Goal: Task Accomplishment & Management: Manage account settings

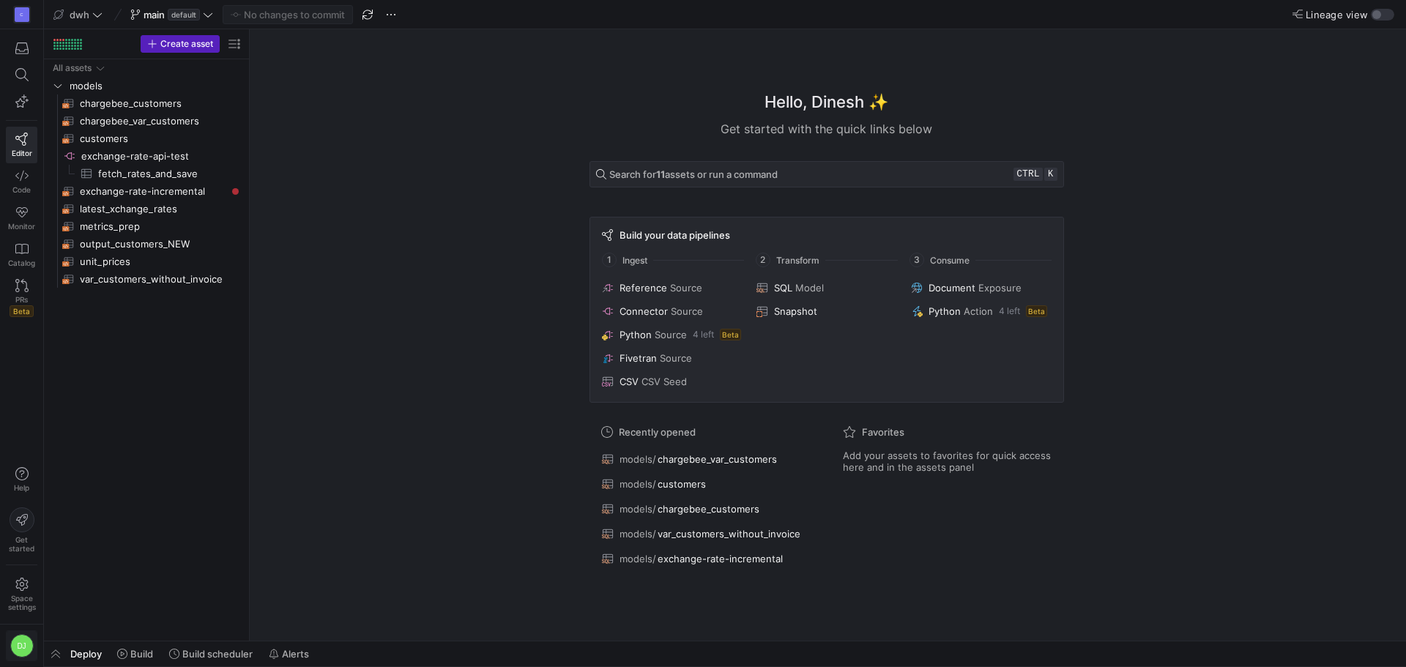
click at [19, 659] on span "button" at bounding box center [22, 645] width 30 height 29
click at [109, 561] on button "User settings" at bounding box center [66, 569] width 119 height 23
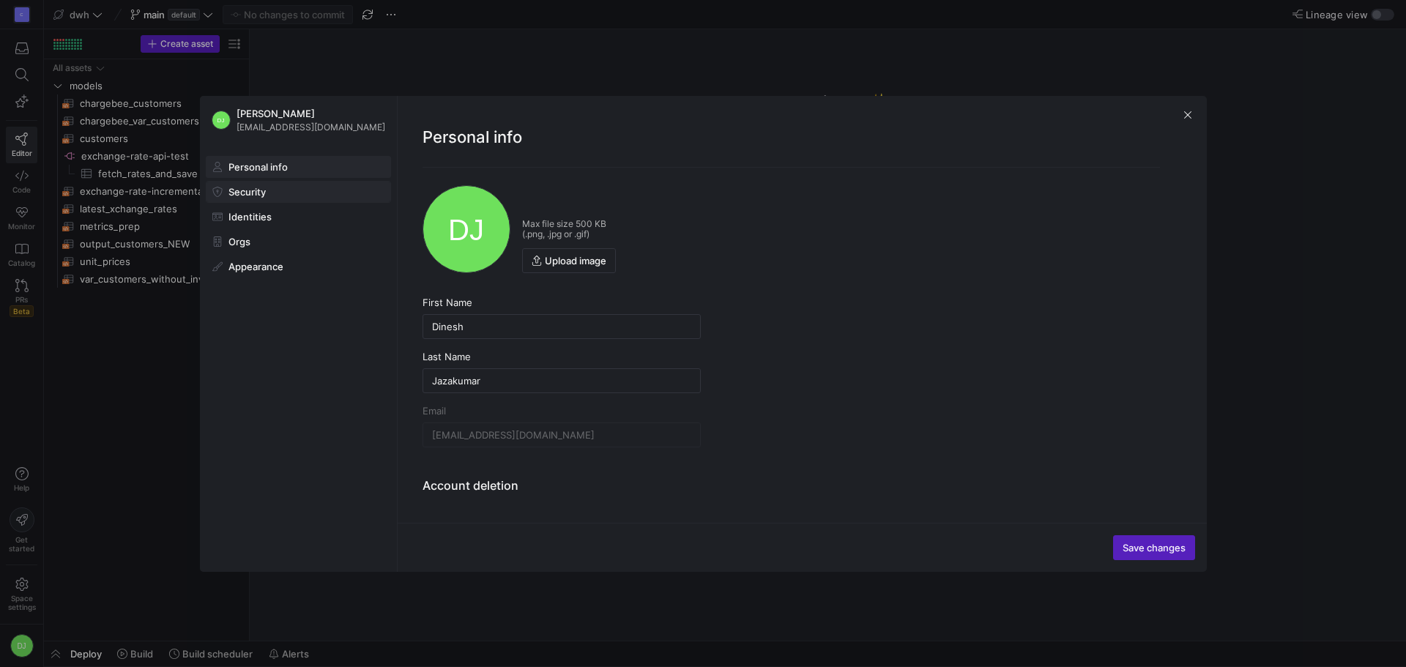
click at [248, 188] on span "Security" at bounding box center [246, 192] width 37 height 12
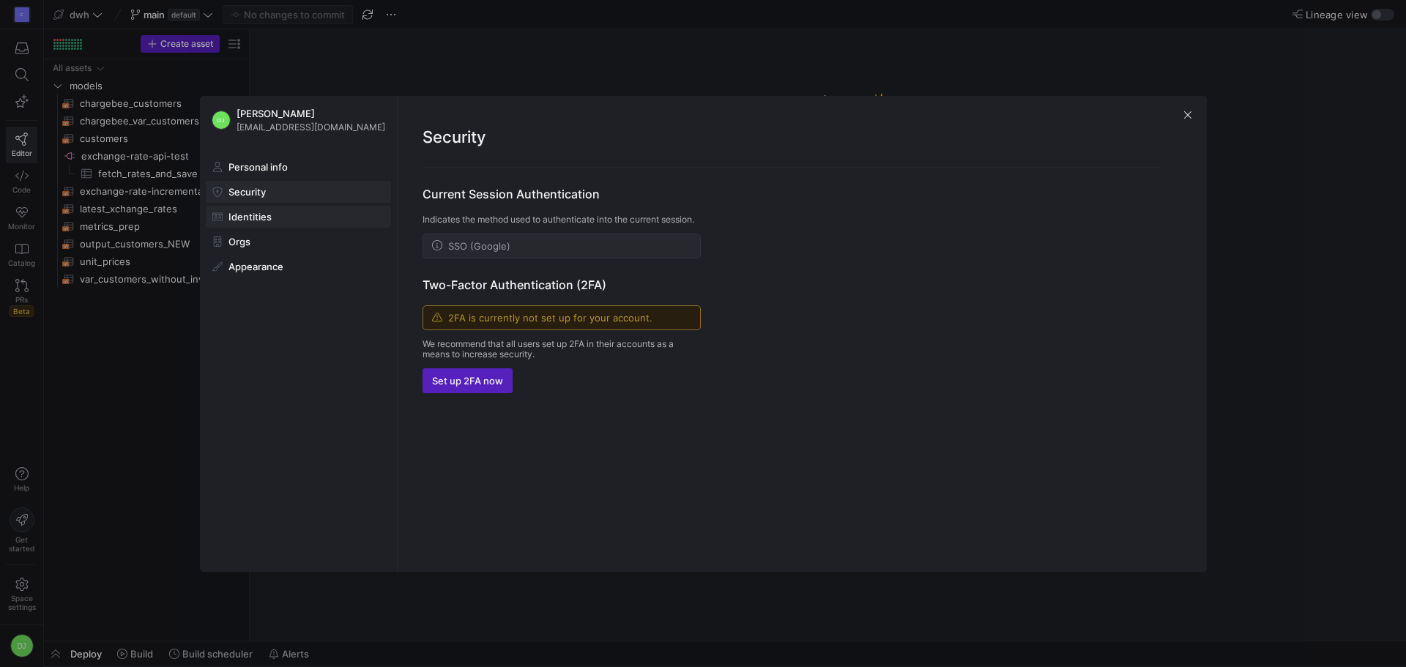
click at [261, 211] on span "Identities" at bounding box center [249, 217] width 43 height 12
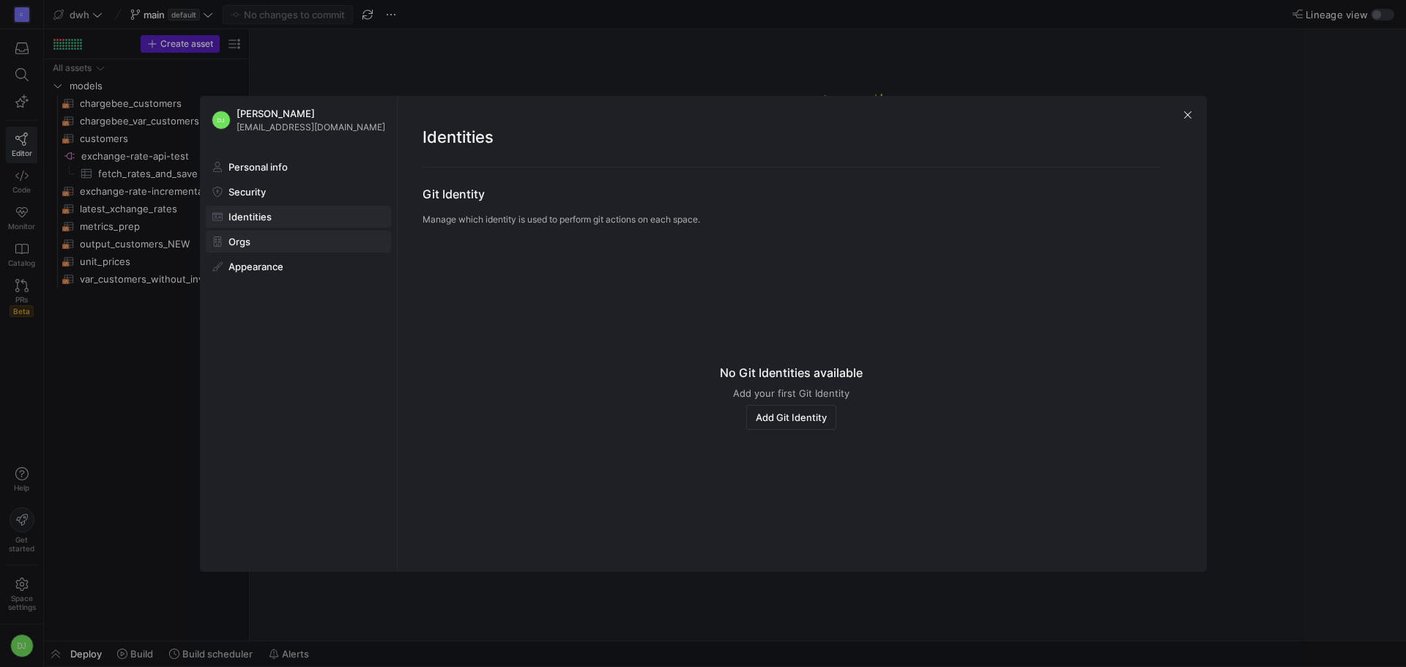
click at [249, 248] on span at bounding box center [298, 241] width 184 height 20
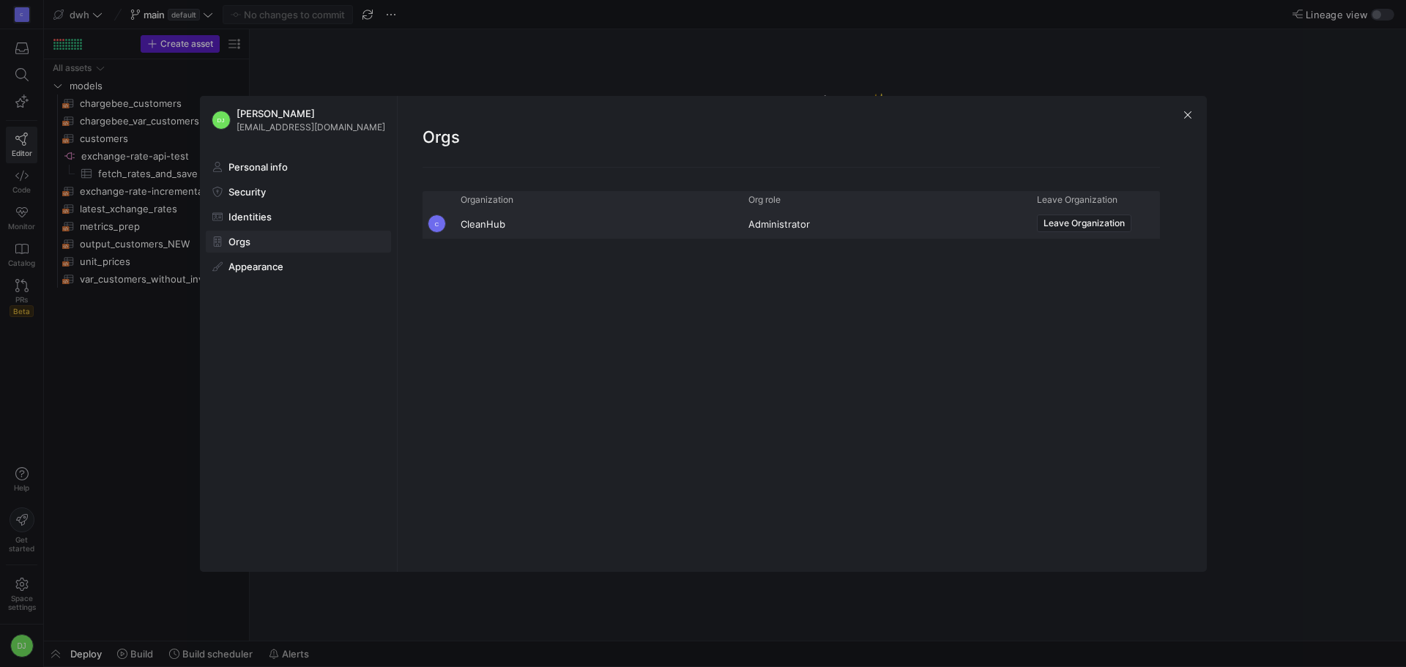
drag, startPoint x: 67, startPoint y: 389, endPoint x: 116, endPoint y: 395, distance: 49.5
click at [91, 395] on div at bounding box center [703, 333] width 1406 height 667
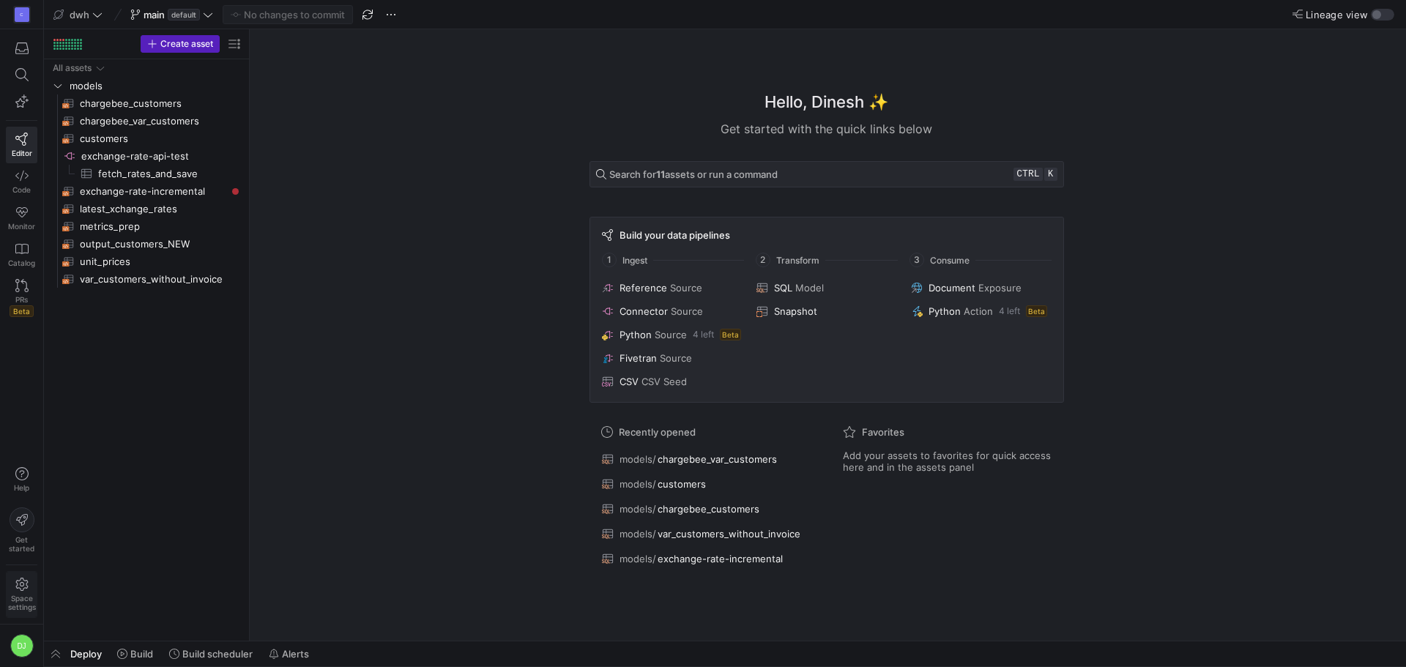
click at [24, 588] on icon at bounding box center [21, 584] width 12 height 13
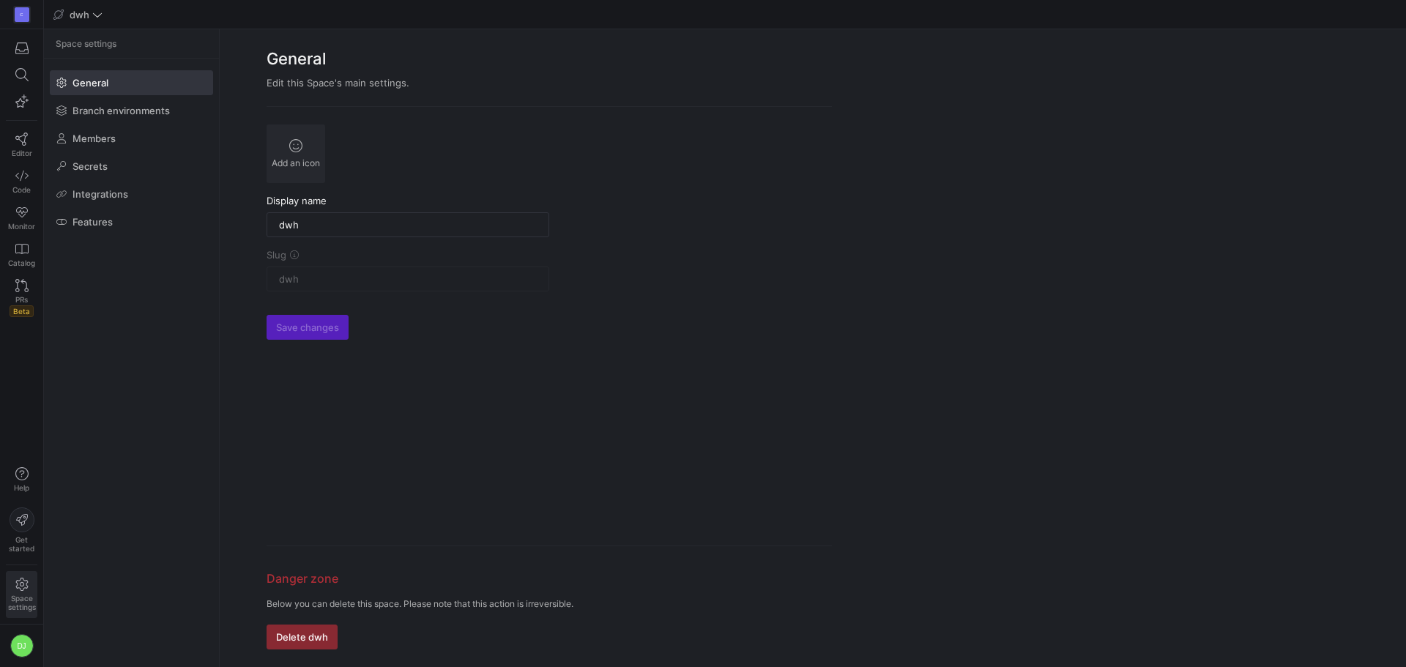
click at [82, 373] on y42-org-space-settings-sidebar "Space settings General Branch environments Members Secrets Integrations Features" at bounding box center [131, 348] width 175 height 638
click at [20, 649] on div "DJ" at bounding box center [21, 645] width 23 height 23
click at [102, 443] on div at bounding box center [703, 333] width 1406 height 667
click at [12, 16] on span at bounding box center [22, 14] width 30 height 23
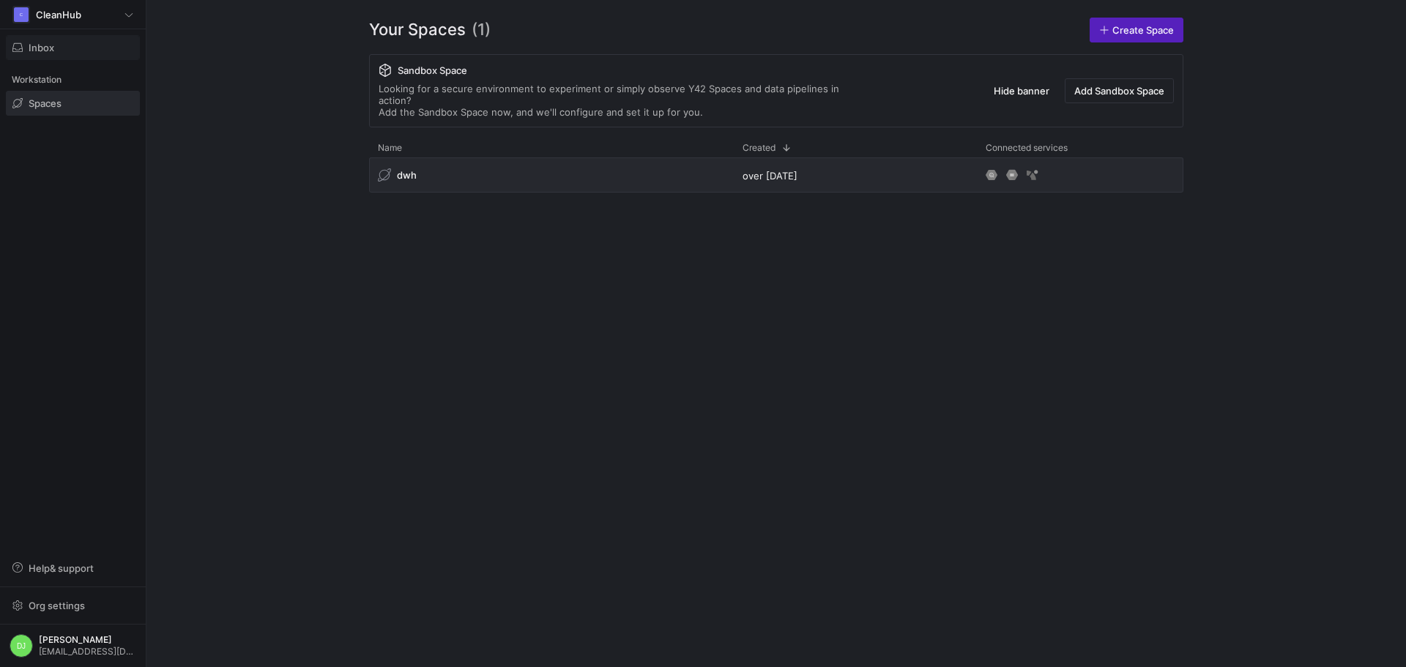
click at [61, 40] on span "button" at bounding box center [73, 47] width 133 height 23
click at [432, 20] on span "button" at bounding box center [433, 21] width 15 height 15
click at [45, 100] on span "Spaces" at bounding box center [45, 103] width 33 height 12
click at [131, 14] on icon at bounding box center [128, 14] width 9 height 9
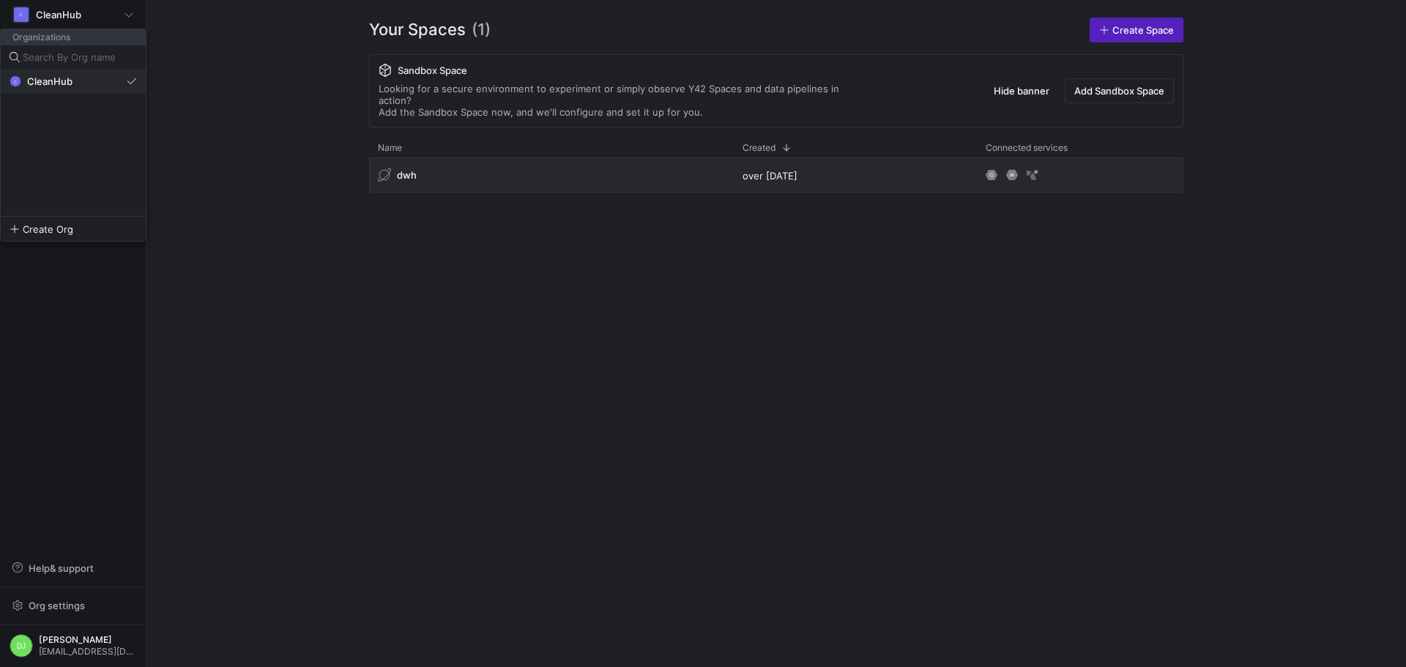
click at [54, 72] on button "C CleanHub" at bounding box center [73, 81] width 145 height 23
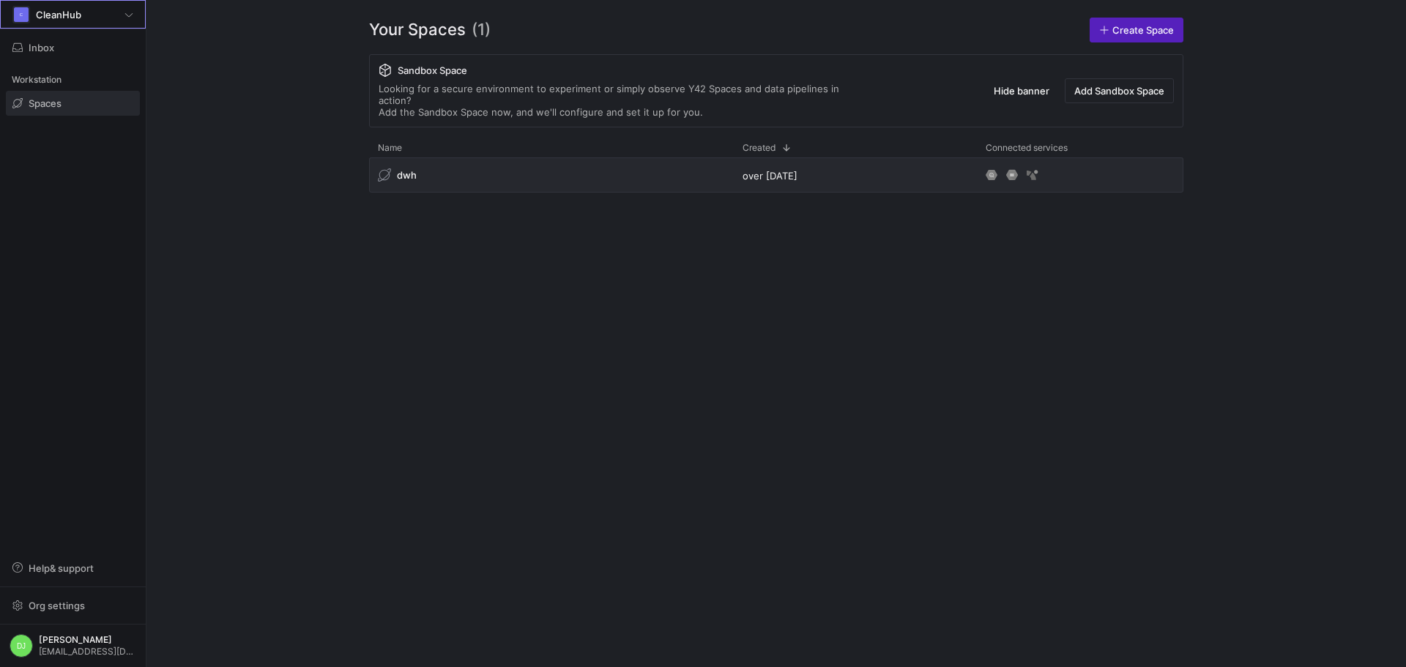
click at [56, 281] on div "C CleanHub Inbox Workstation Spaces Help & support Org settings DJ Dinesh Jazak…" at bounding box center [73, 333] width 146 height 667
click at [76, 572] on span "Help & support" at bounding box center [61, 568] width 65 height 12
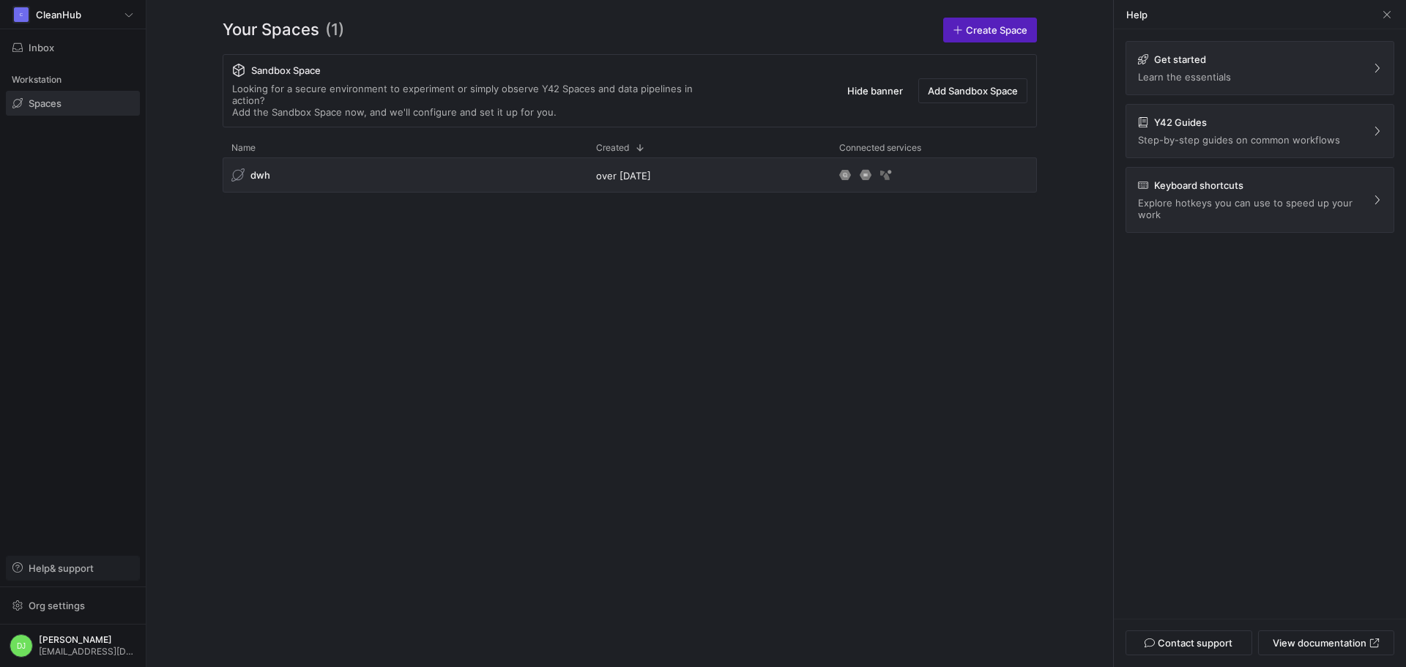
click at [76, 572] on span "Help & support" at bounding box center [61, 568] width 65 height 12
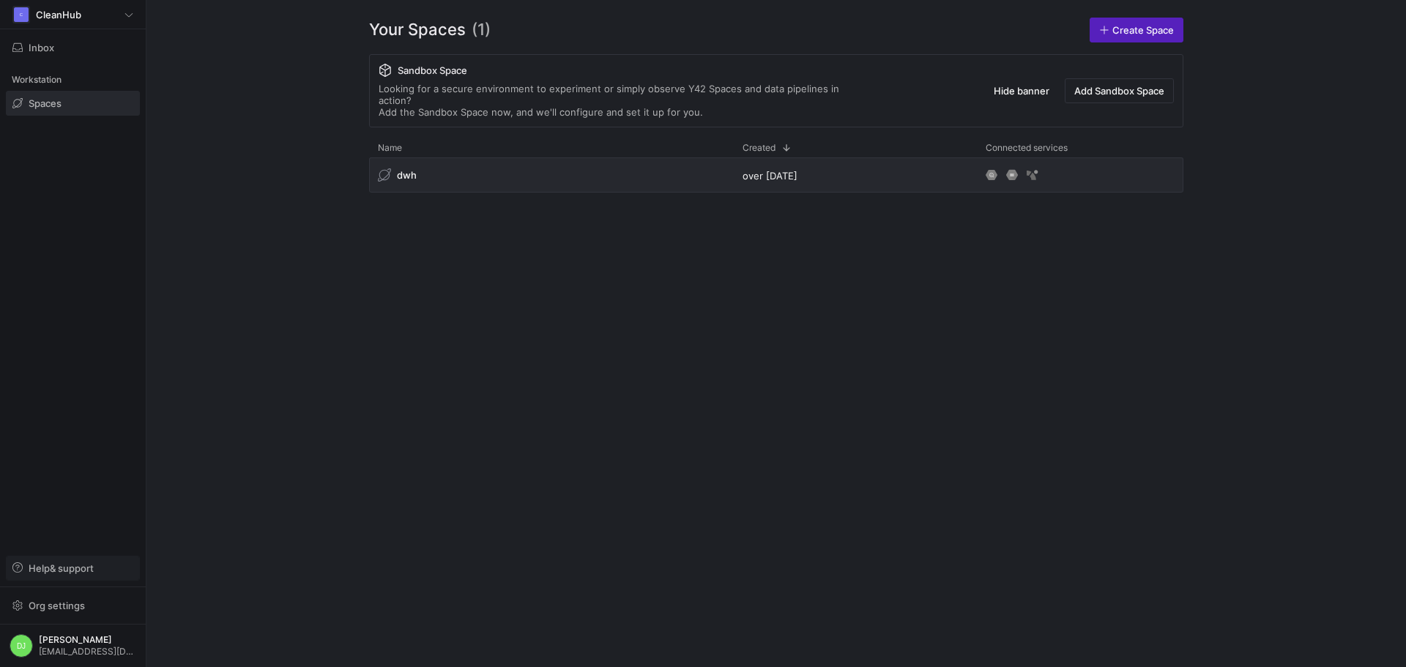
click at [76, 572] on span "Help & support" at bounding box center [61, 568] width 65 height 12
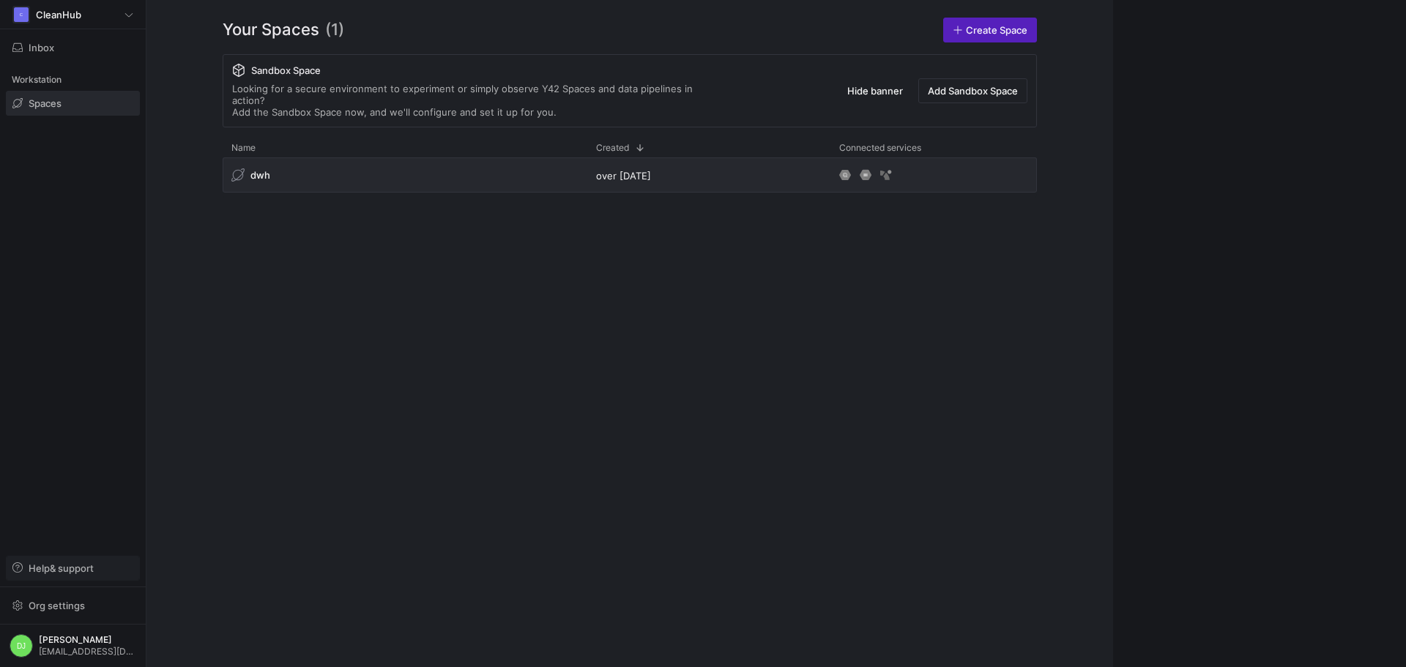
click at [76, 572] on span "Help & support" at bounding box center [61, 568] width 65 height 12
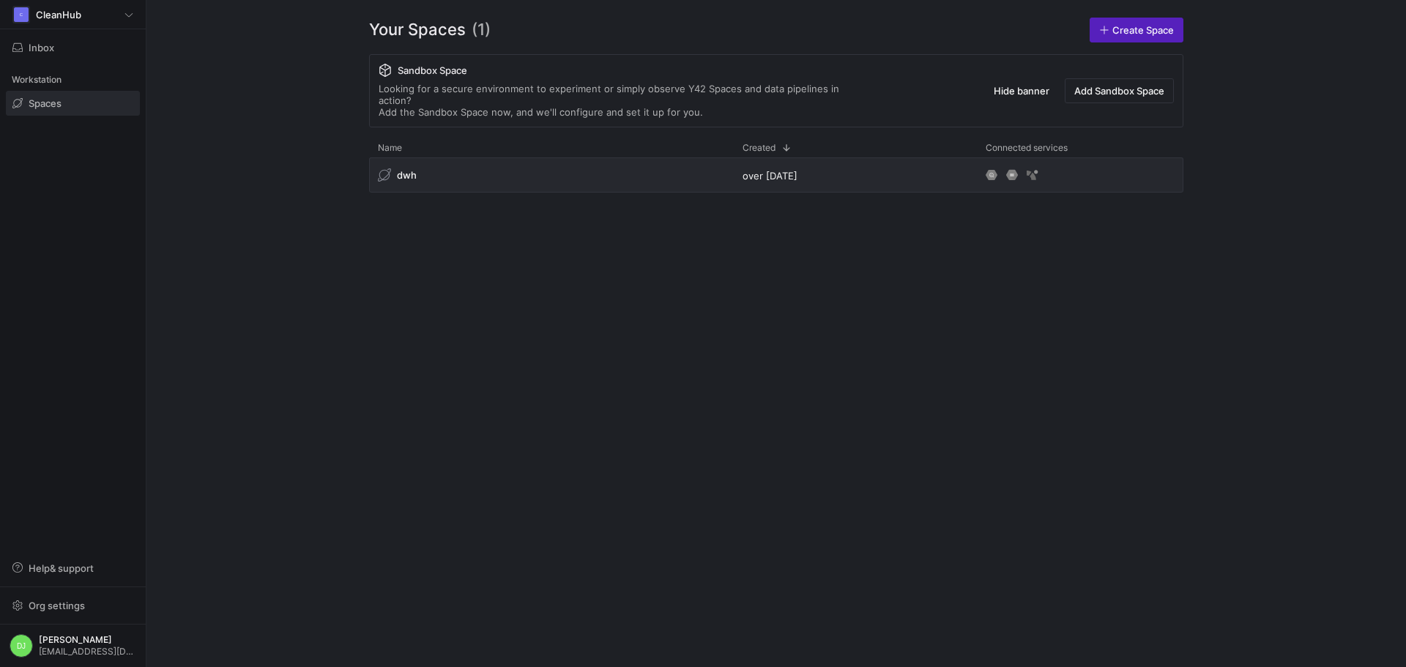
click at [696, 318] on div "dwh over 1 year ago" at bounding box center [776, 400] width 814 height 486
click at [95, 616] on span "button" at bounding box center [73, 605] width 133 height 23
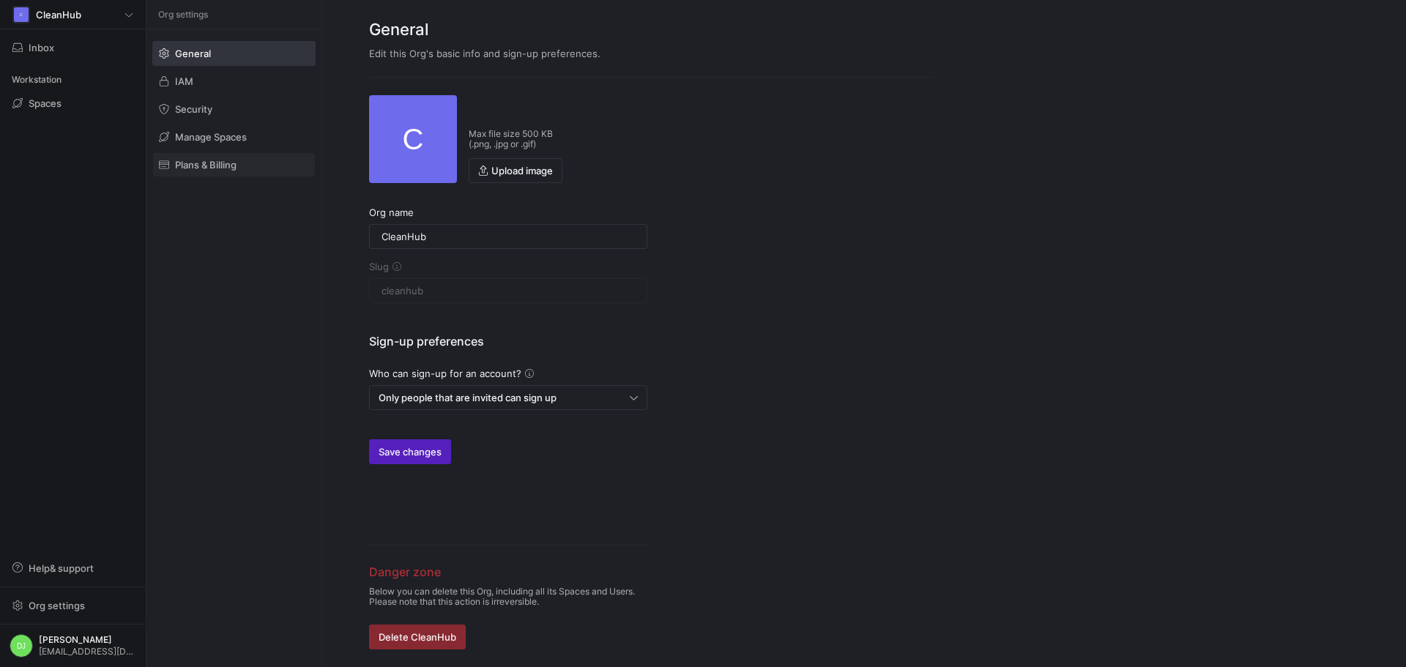
click at [246, 171] on span at bounding box center [234, 164] width 162 height 23
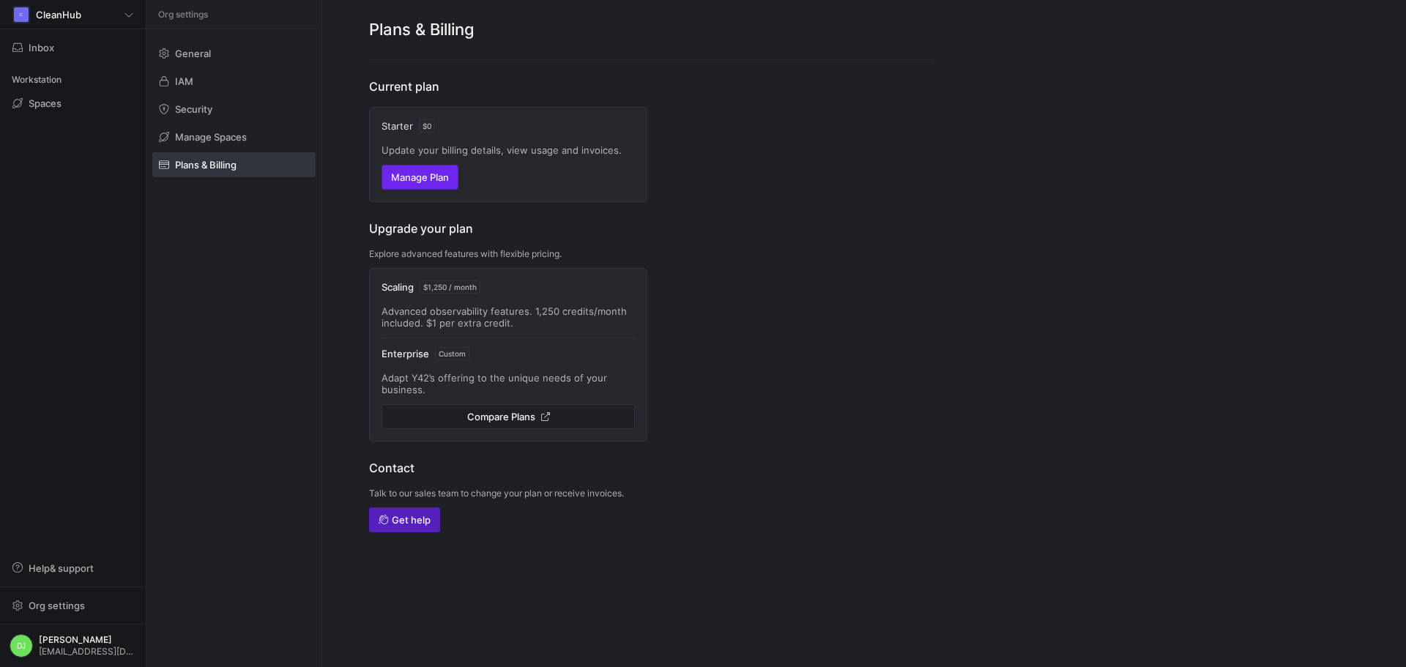
click at [439, 183] on span "button" at bounding box center [419, 176] width 75 height 23
